Goal: Task Accomplishment & Management: Understand process/instructions

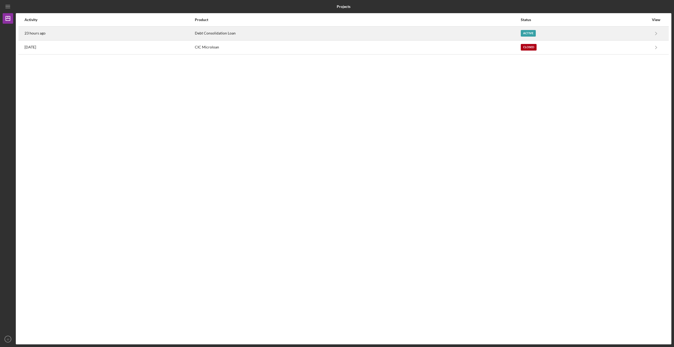
click at [214, 30] on div "Debt Consolidation Loan" at bounding box center [357, 33] width 325 height 13
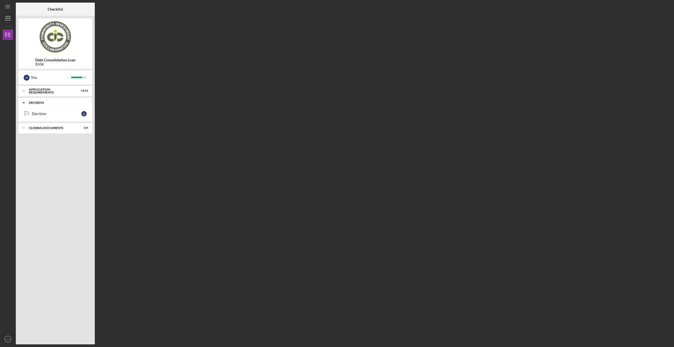
click at [67, 102] on div "Decision" at bounding box center [57, 102] width 57 height 3
click at [66, 103] on div "Decision" at bounding box center [57, 102] width 57 height 3
click at [61, 113] on div "Decision" at bounding box center [56, 114] width 49 height 4
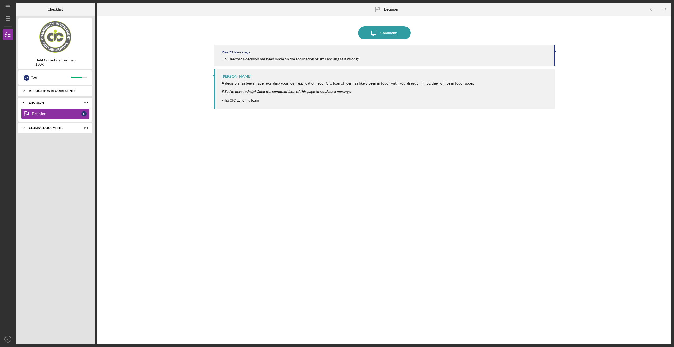
click at [38, 91] on div "Application Requirements" at bounding box center [57, 90] width 57 height 3
